Goal: Find specific page/section: Find specific page/section

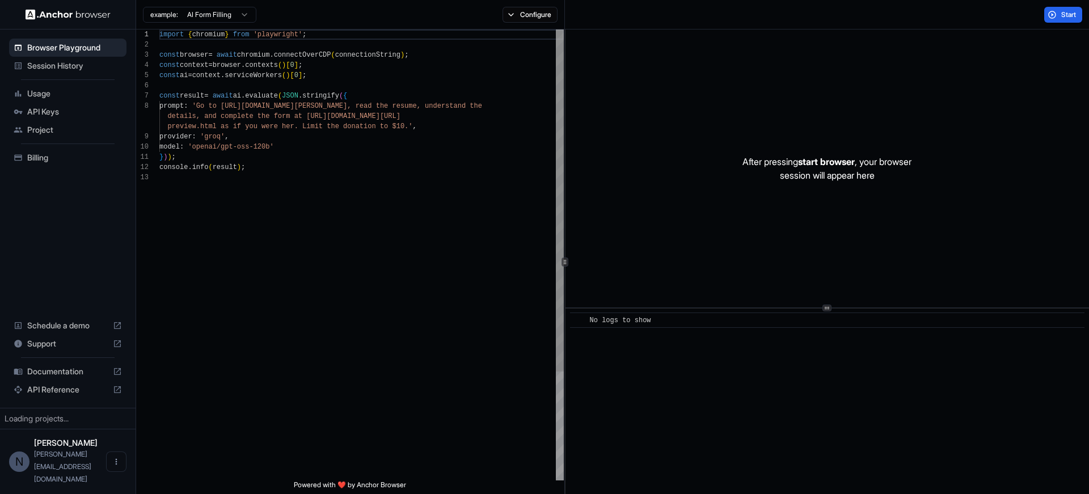
scroll to position [82, 0]
click at [36, 87] on div "Usage" at bounding box center [67, 94] width 117 height 18
